Goal: Check status: Check status

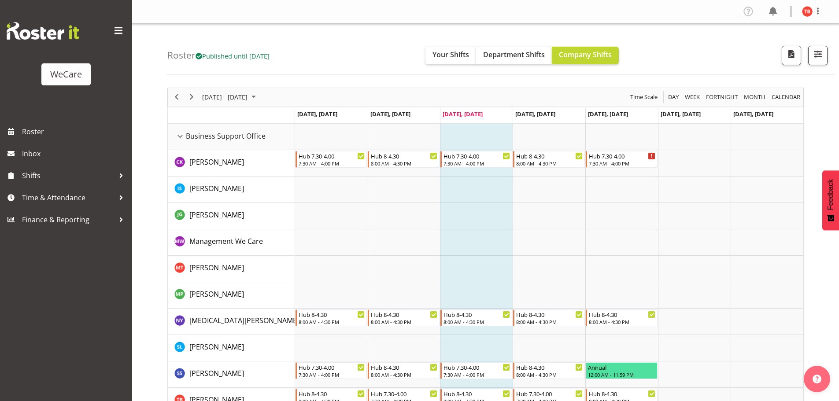
select select "location"
click at [817, 47] on button "button" at bounding box center [817, 55] width 19 height 19
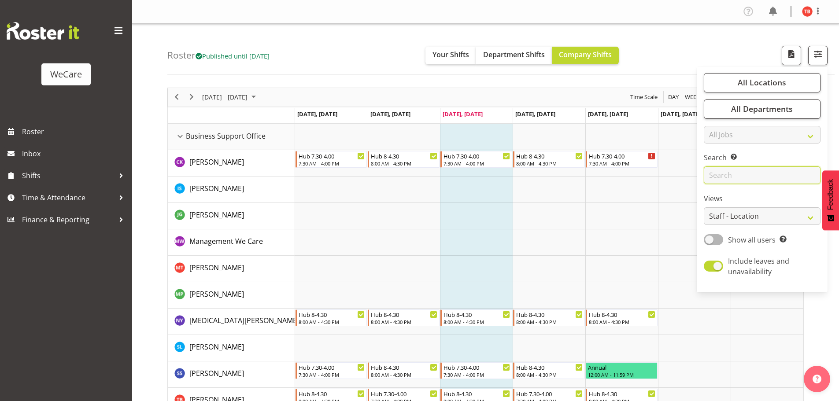
click at [732, 173] on input "text" at bounding box center [761, 175] width 117 height 18
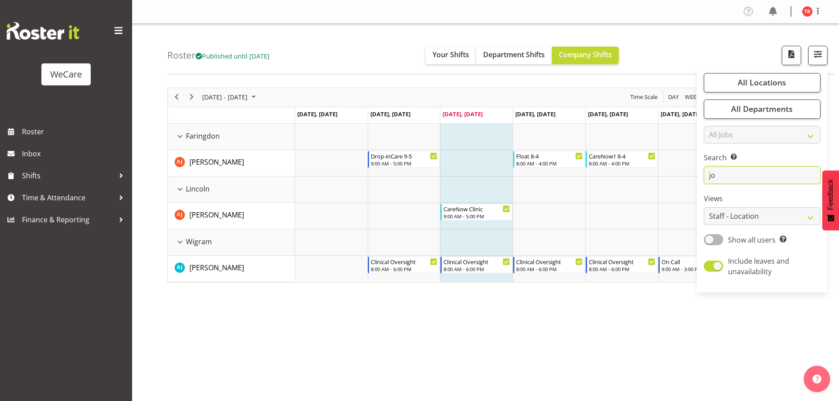
type input "j"
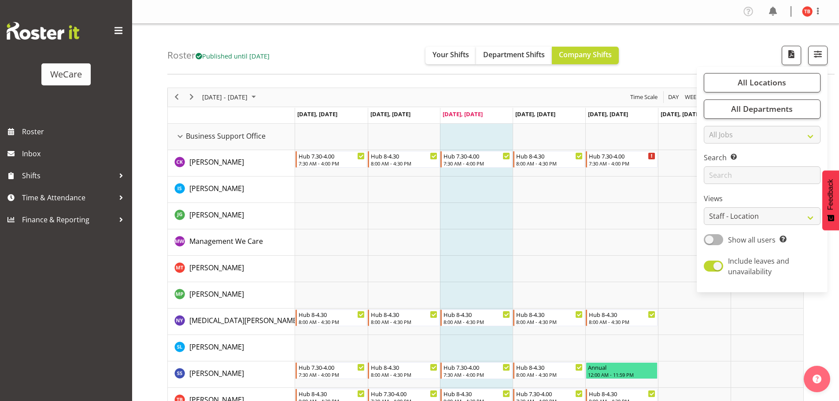
click at [485, 221] on td "Timeline Week of October 8, 2025" at bounding box center [476, 216] width 73 height 26
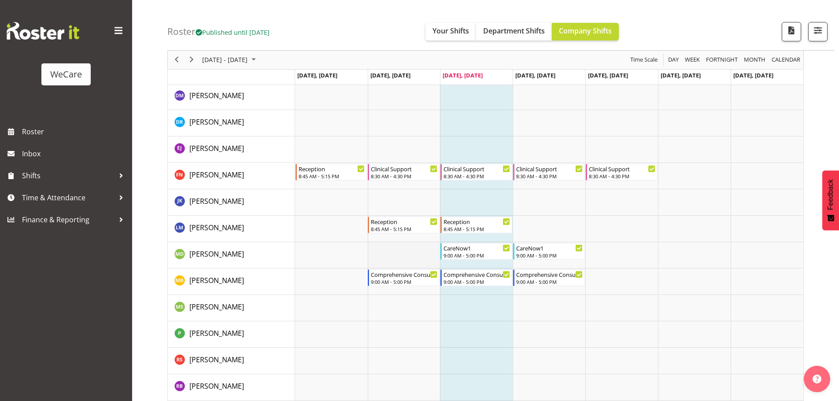
scroll to position [1057, 0]
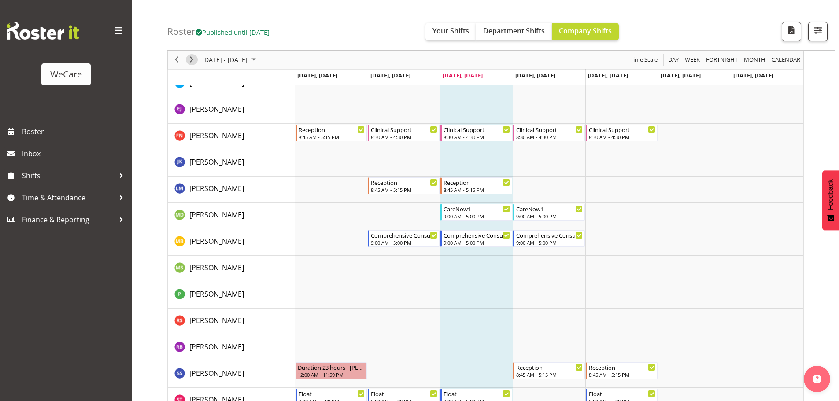
click at [195, 61] on span "Next" at bounding box center [191, 60] width 11 height 11
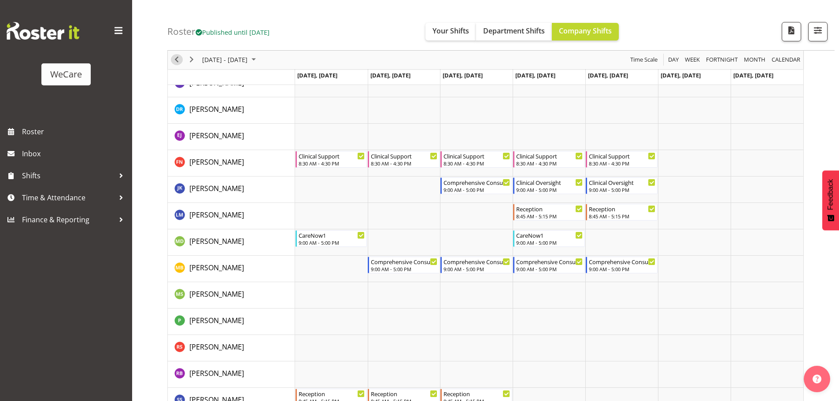
drag, startPoint x: 182, startPoint y: 59, endPoint x: 234, endPoint y: 121, distance: 80.9
click at [182, 58] on button "Previous" at bounding box center [177, 60] width 12 height 11
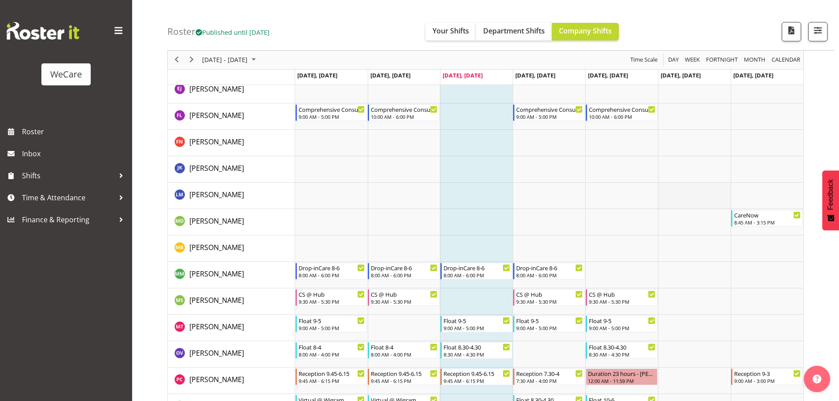
scroll to position [2353, 0]
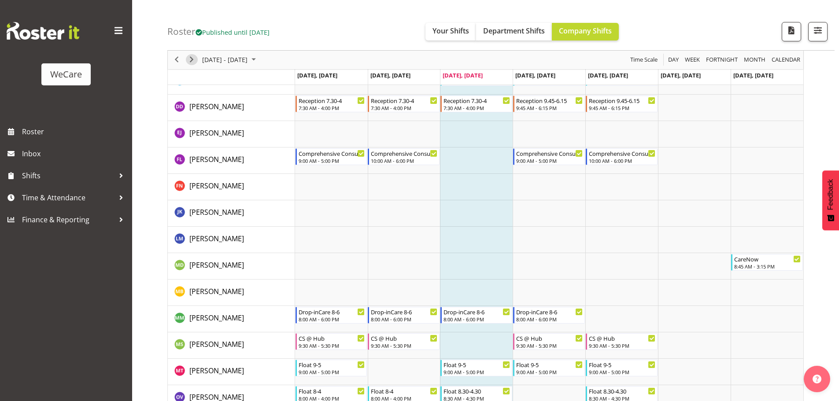
click at [194, 59] on span "Next" at bounding box center [191, 60] width 11 height 11
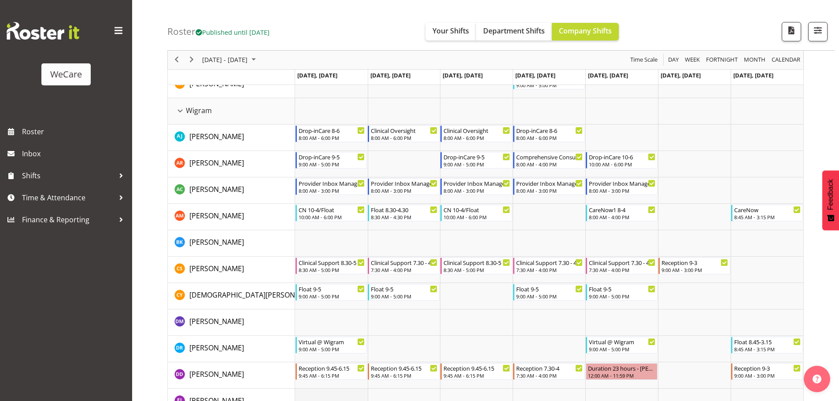
scroll to position [2045, 0]
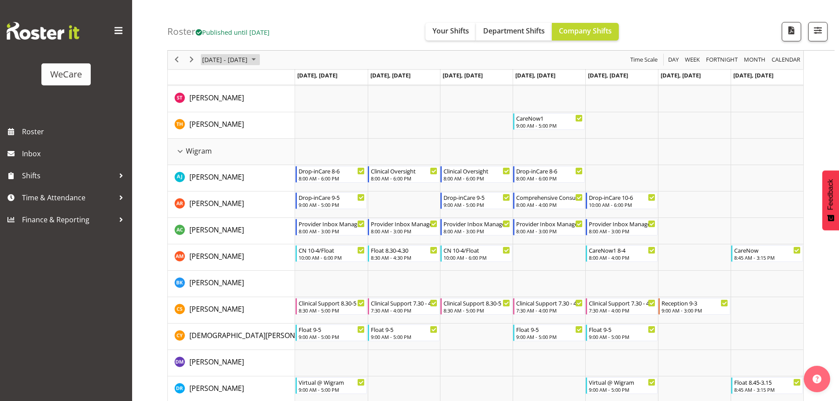
click at [211, 57] on span "[DATE] - [DATE]" at bounding box center [224, 60] width 47 height 11
click at [287, 189] on button "[DATE]" at bounding box center [287, 190] width 30 height 12
